Goal: Navigation & Orientation: Go to known website

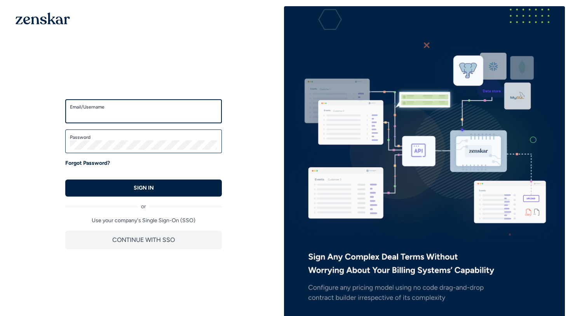
type input "**********"
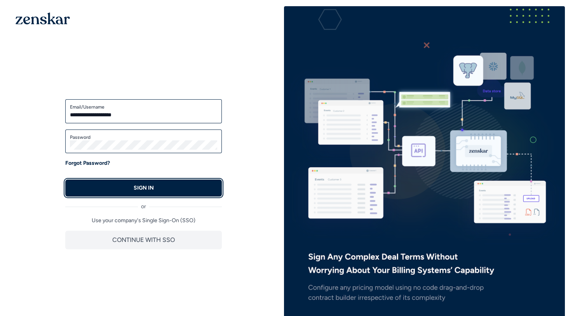
click at [124, 184] on button "SIGN IN" at bounding box center [143, 188] width 156 height 17
type input "**********"
click at [164, 190] on button "SIGN IN" at bounding box center [143, 188] width 156 height 17
